Goal: Use online tool/utility: Utilize a website feature to perform a specific function

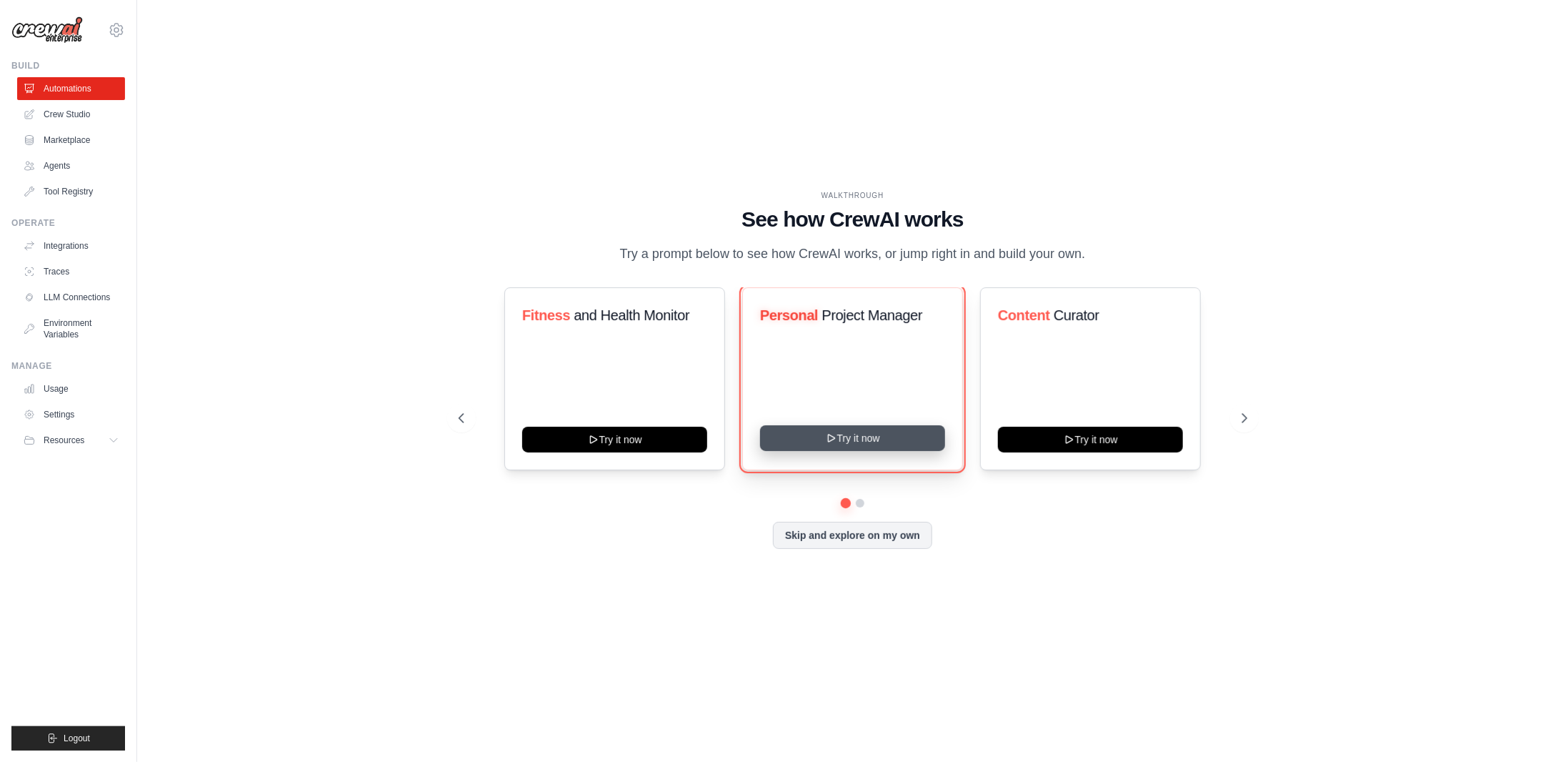
click at [853, 431] on button "Try it now" at bounding box center [853, 438] width 185 height 26
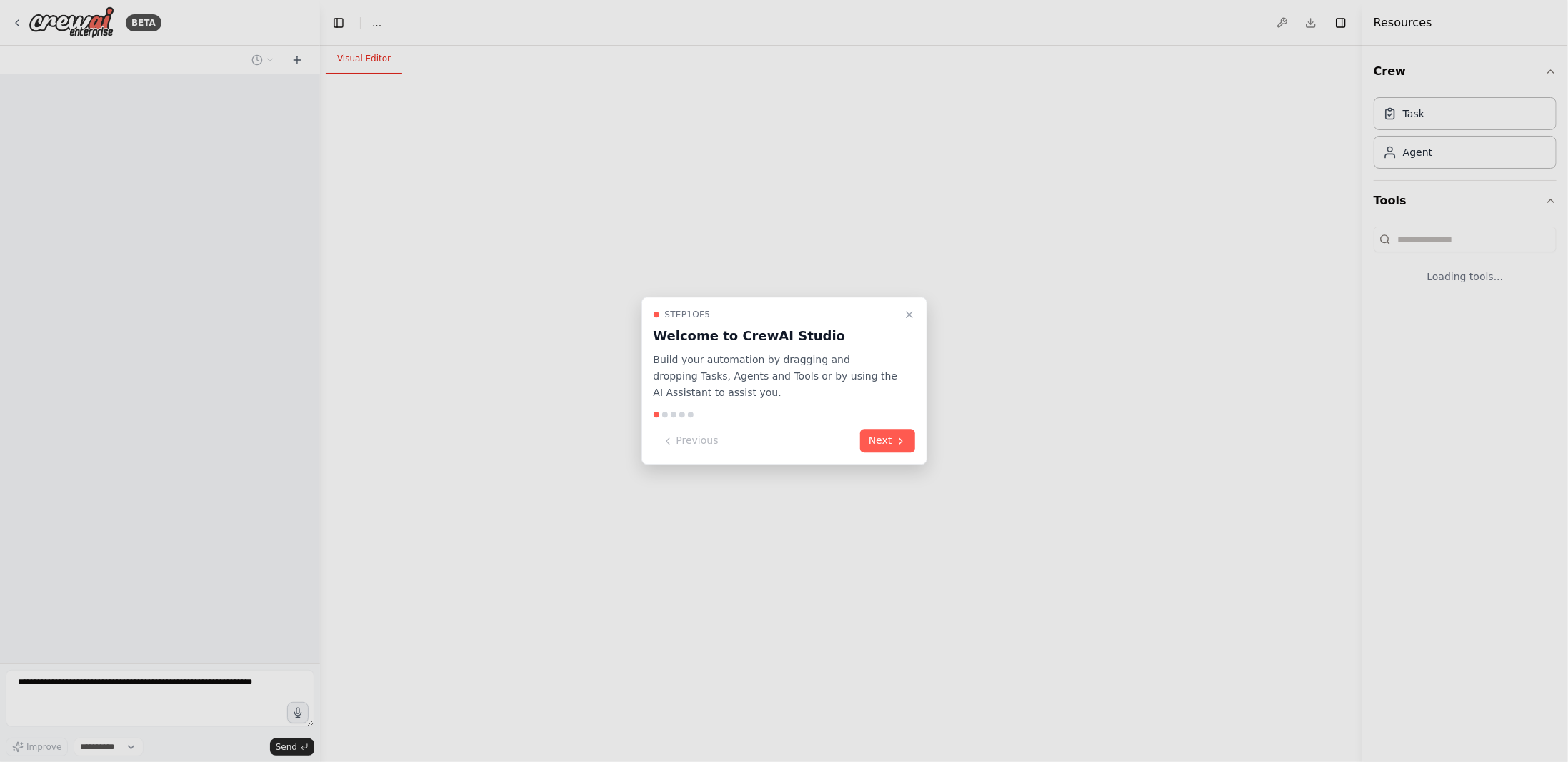
select select "****"
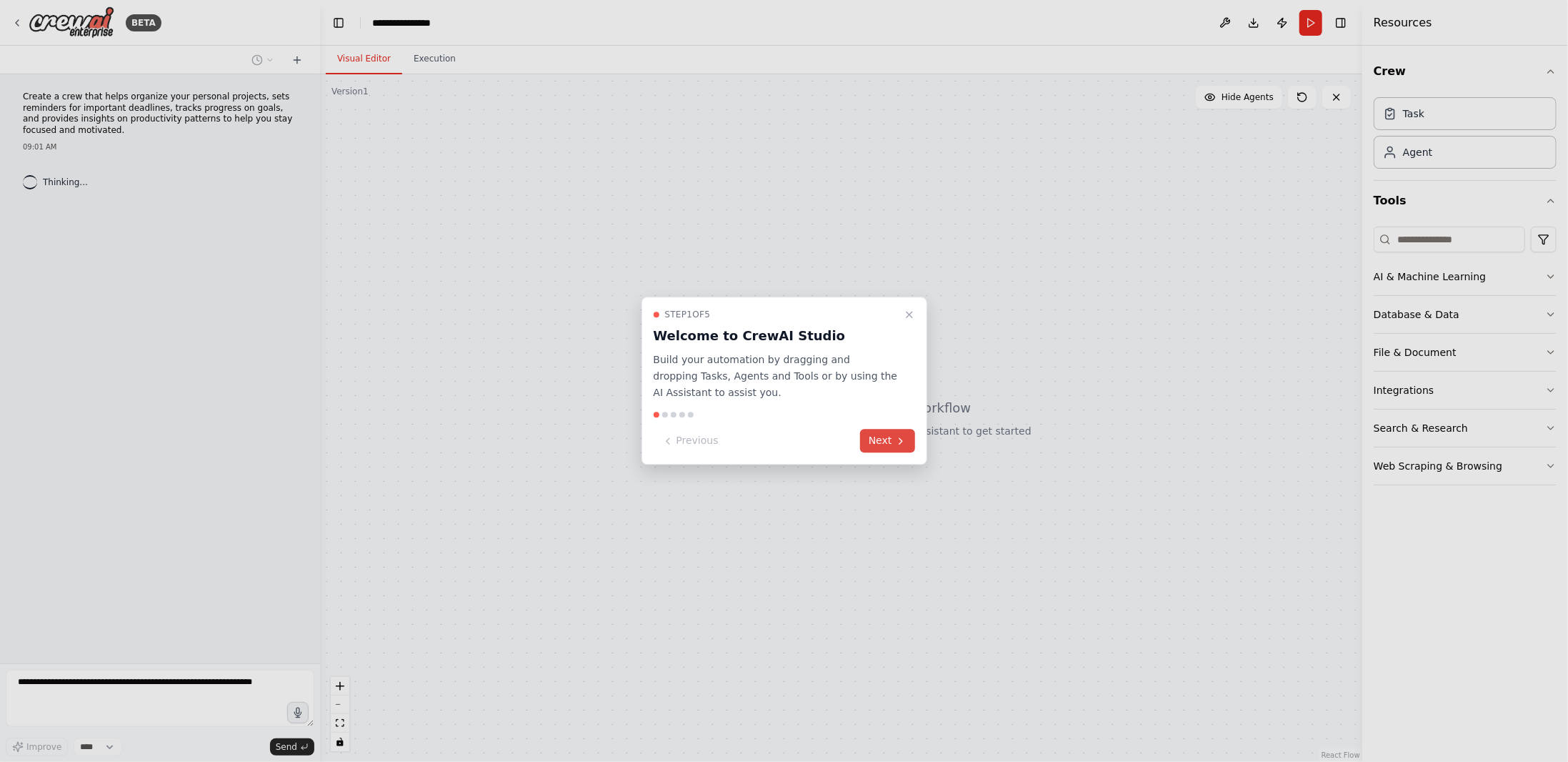
click at [885, 450] on button "Next" at bounding box center [887, 442] width 55 height 24
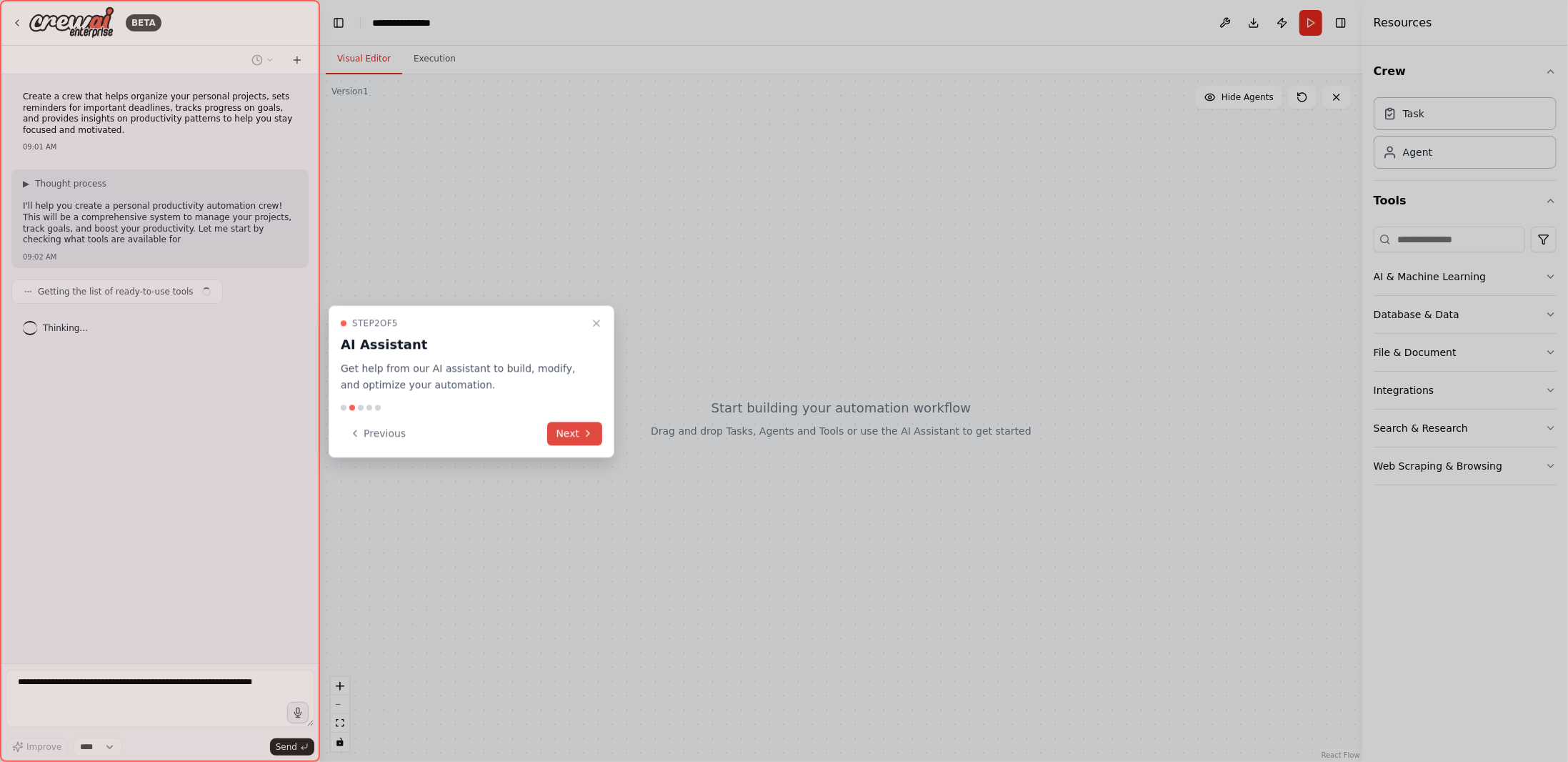
click at [579, 442] on button "Next" at bounding box center [574, 434] width 55 height 24
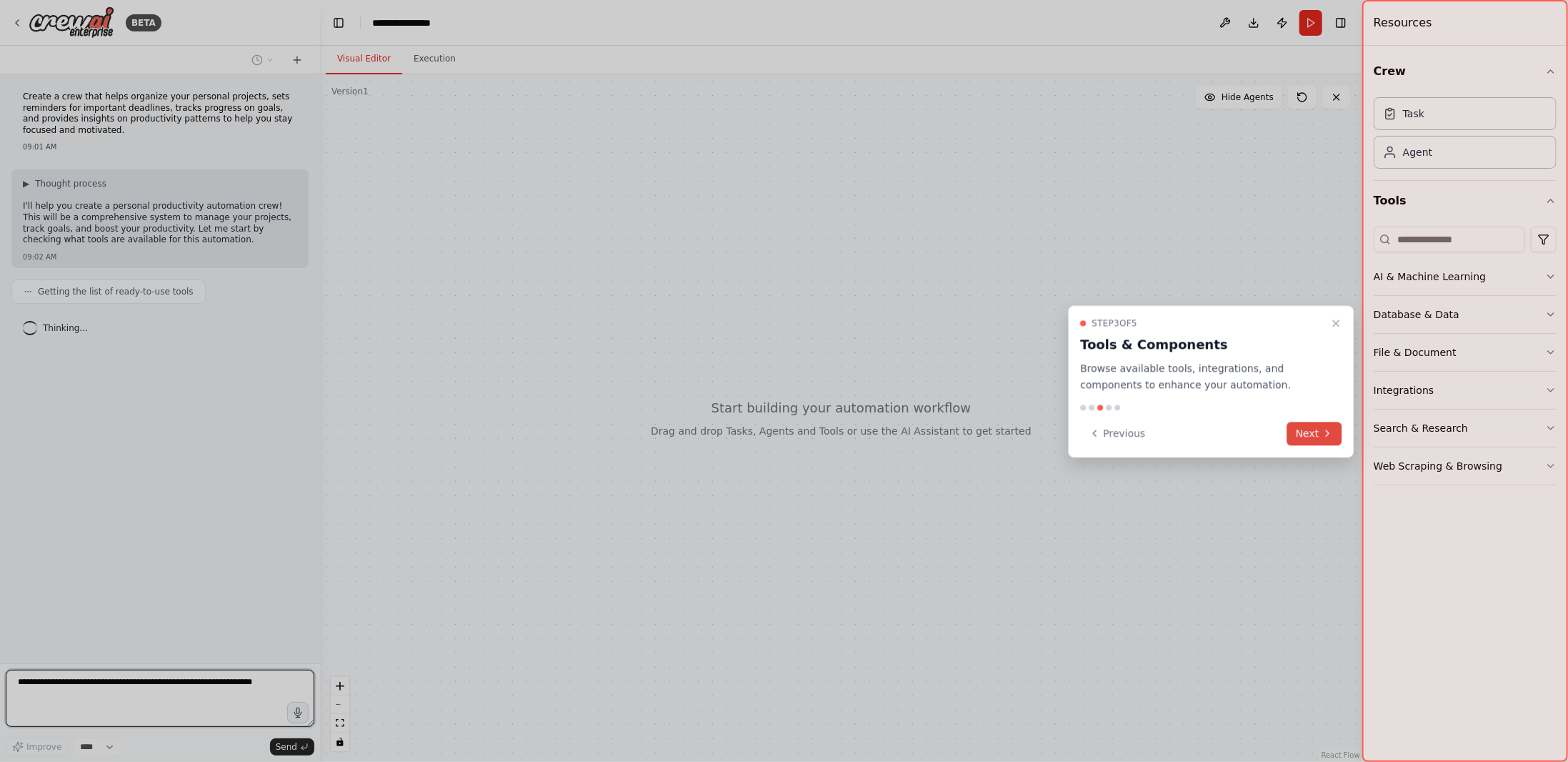
click at [1318, 429] on button "Next" at bounding box center [1315, 434] width 55 height 24
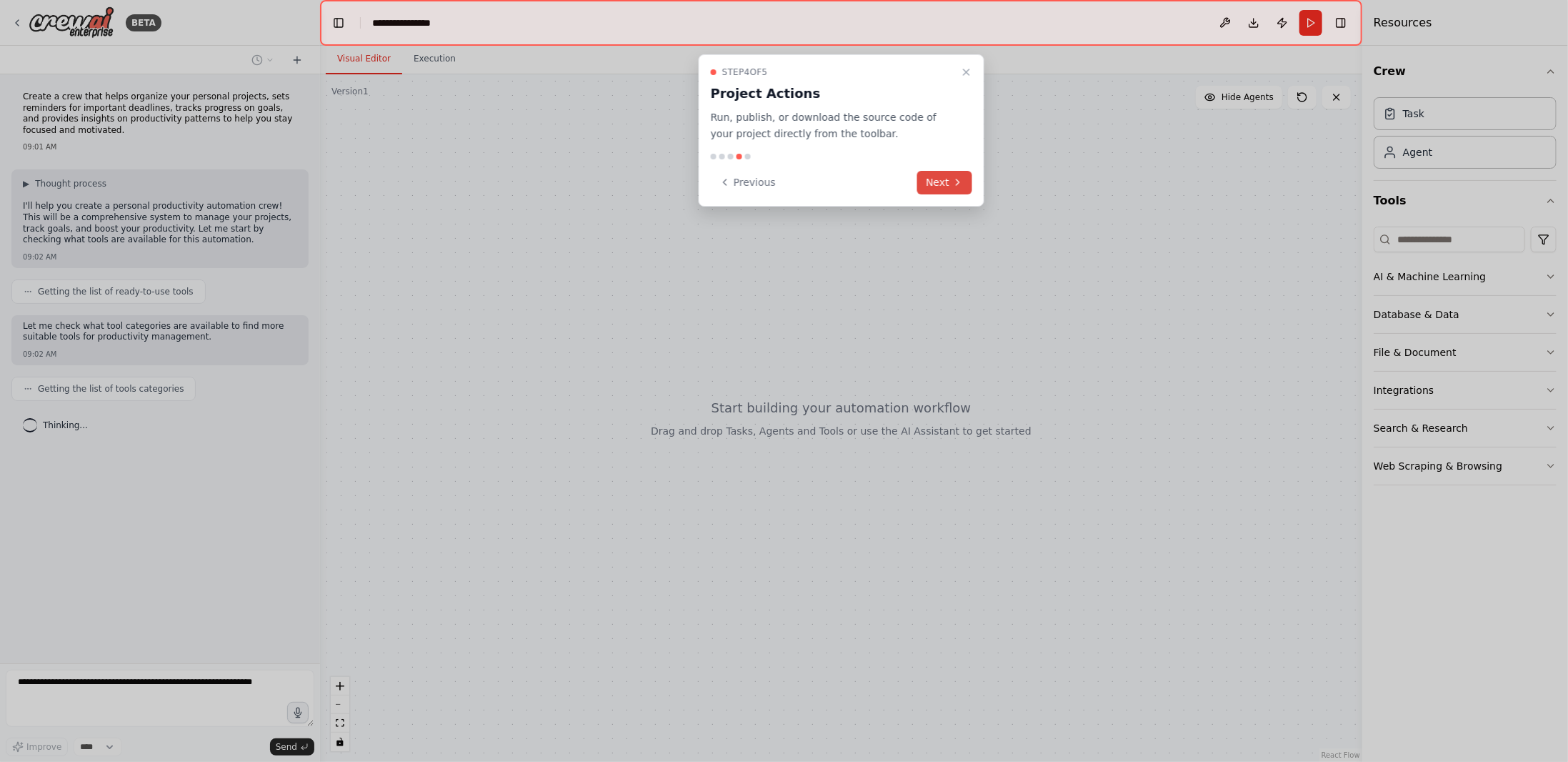
click at [933, 183] on button "Next" at bounding box center [944, 182] width 55 height 24
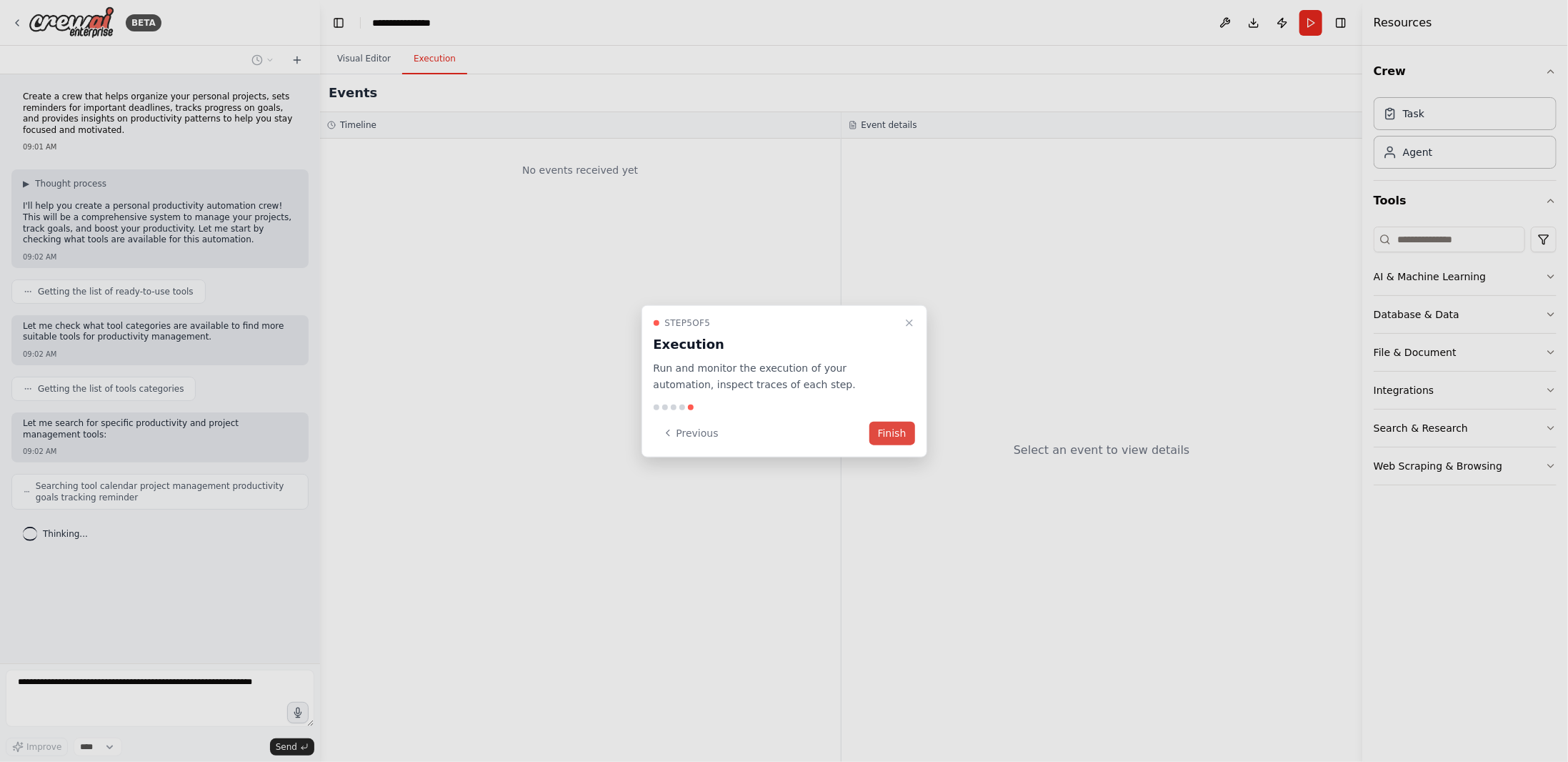
click at [893, 434] on button "Finish" at bounding box center [892, 433] width 46 height 24
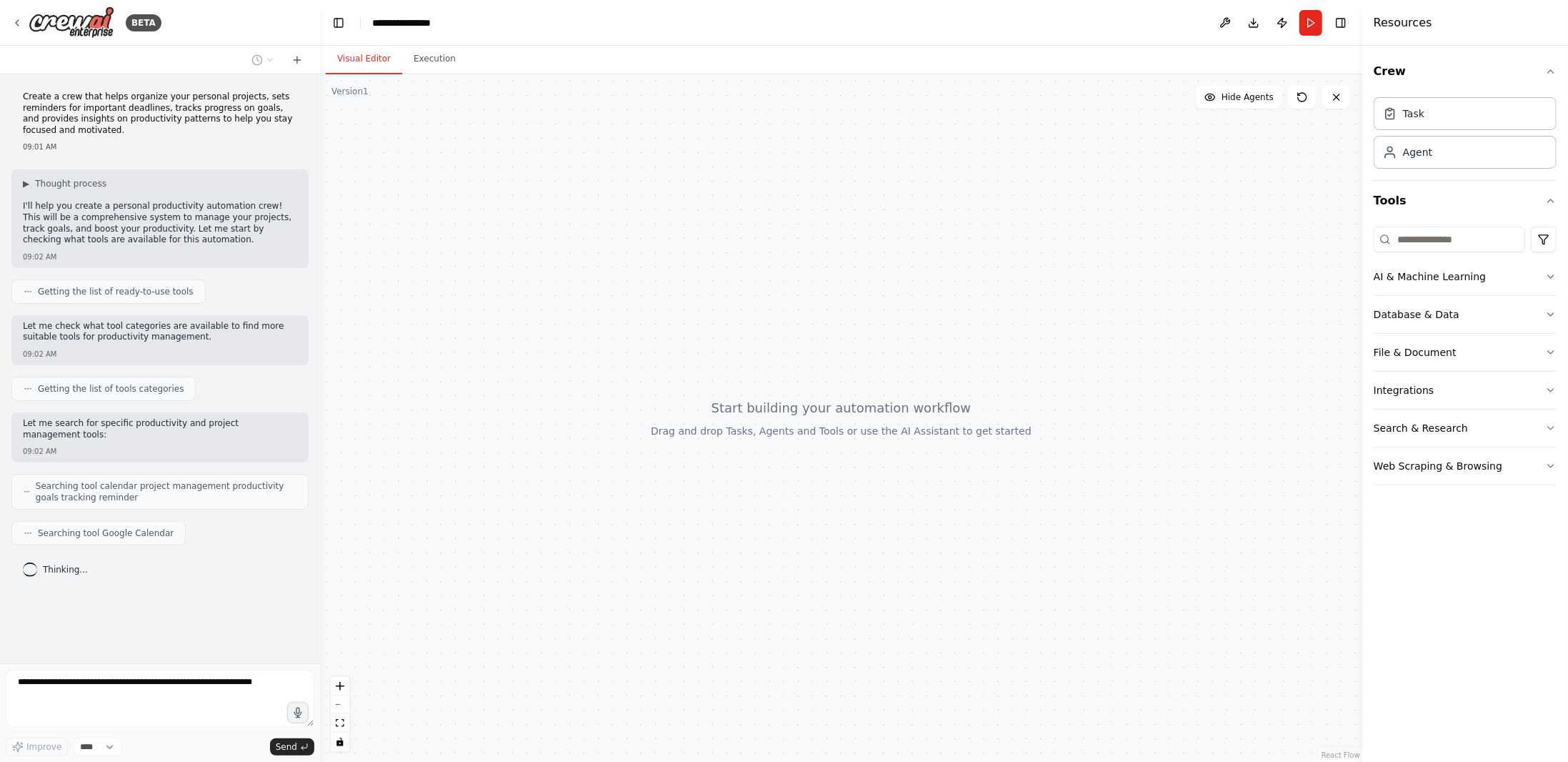
click at [853, 408] on div at bounding box center [841, 418] width 1042 height 688
click at [1412, 278] on div "AI & Machine Learning" at bounding box center [1429, 276] width 112 height 14
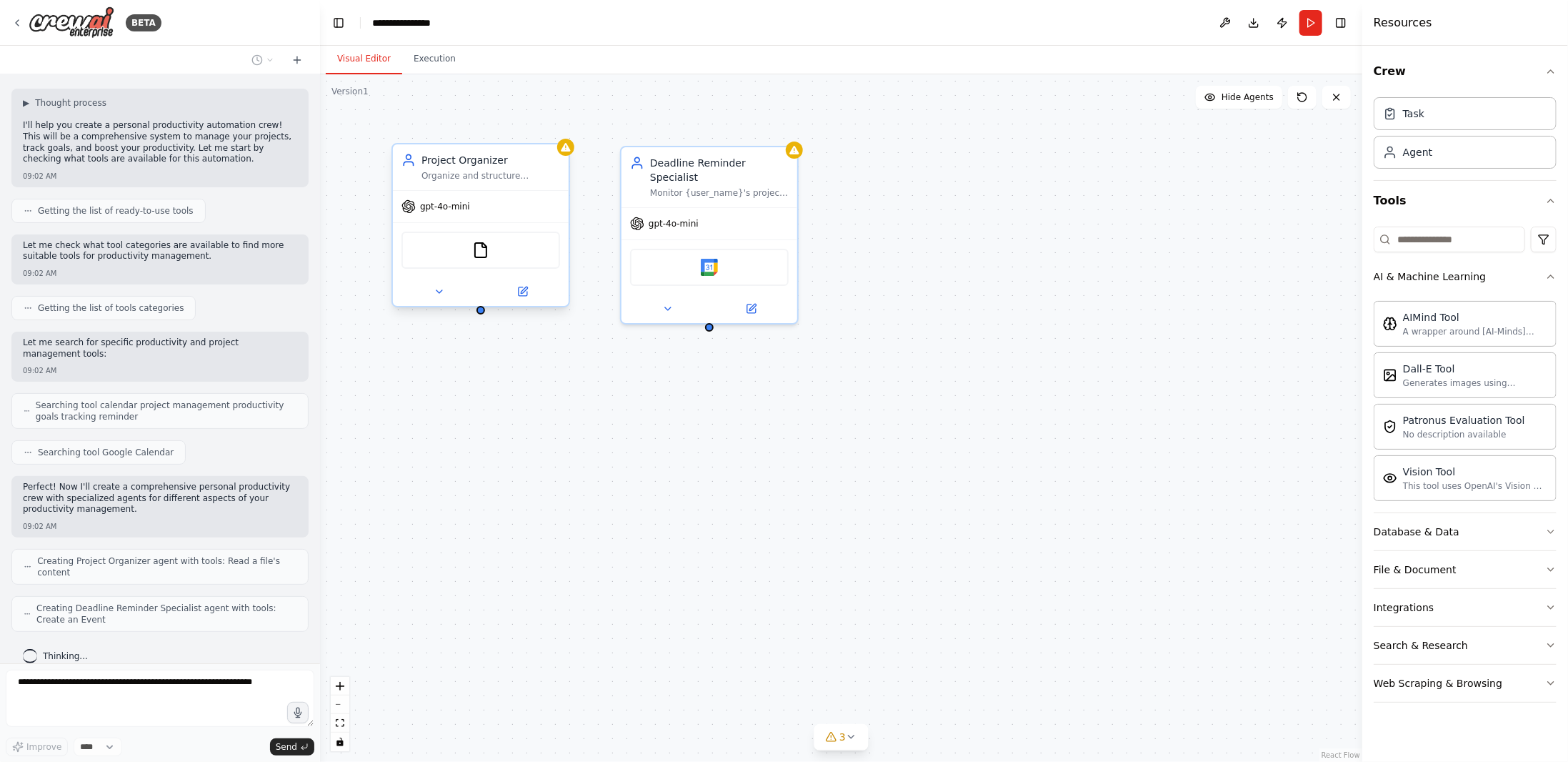
scroll to position [127, 0]
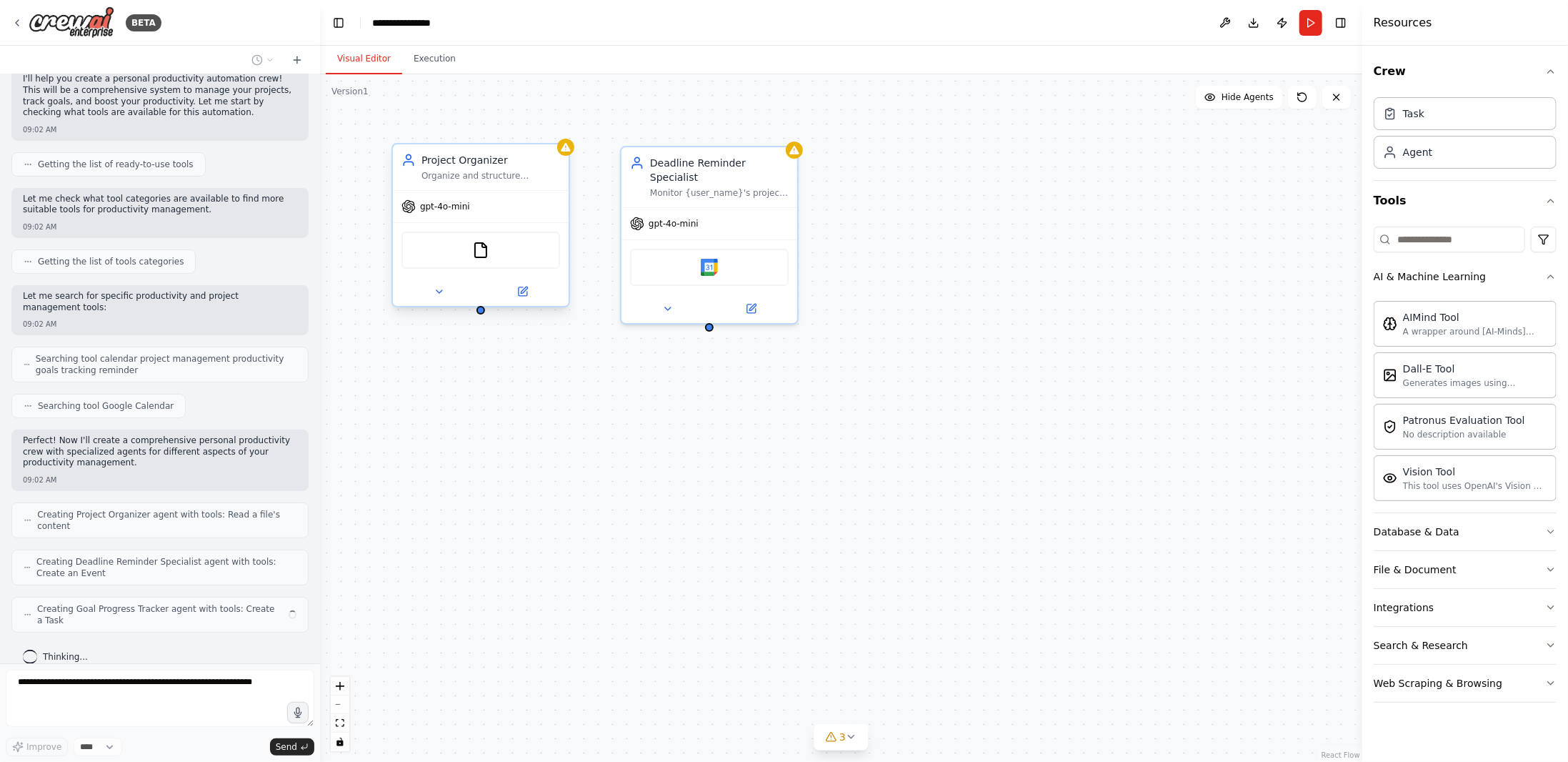
click at [538, 268] on div "FileReadTool" at bounding box center [480, 250] width 176 height 55
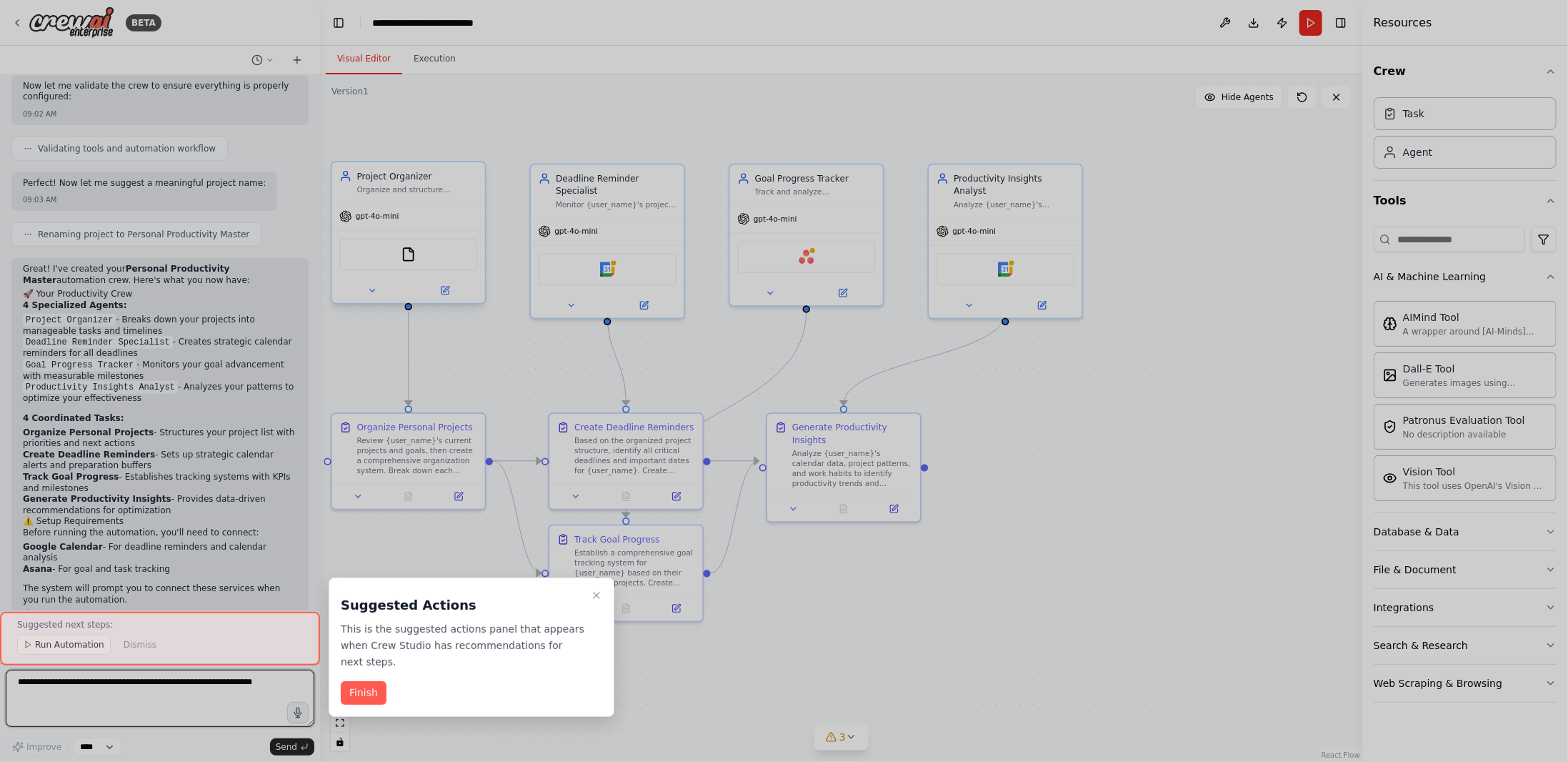
scroll to position [1088, 0]
